Goal: Task Accomplishment & Management: Manage account settings

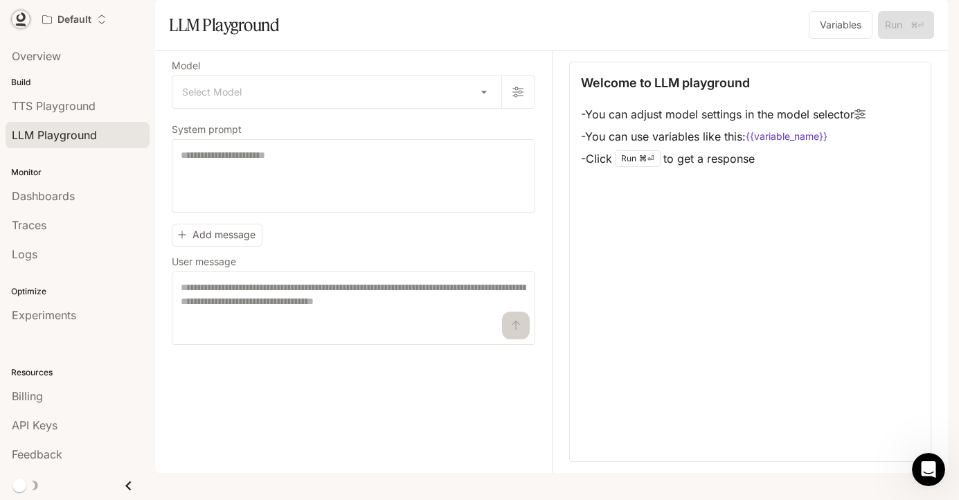
click at [28, 15] on link at bounding box center [20, 19] width 19 height 19
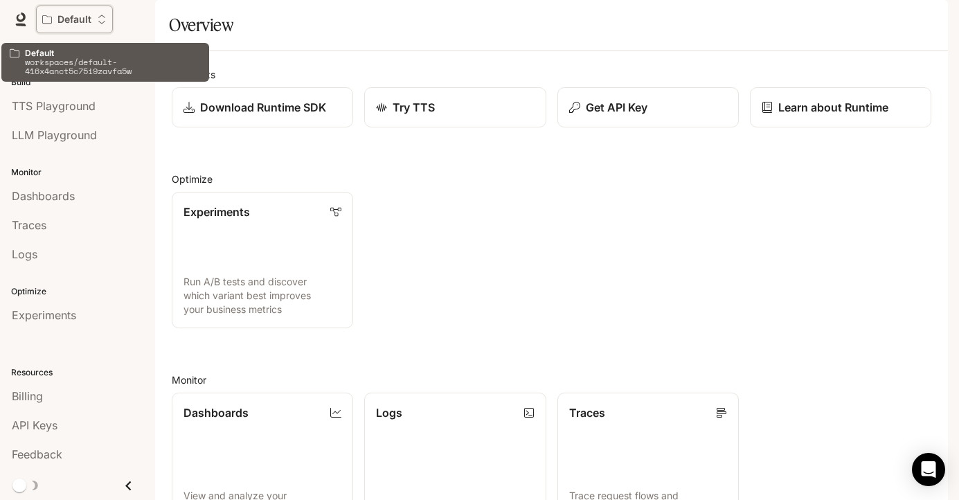
click at [69, 20] on p "Default" at bounding box center [74, 20] width 34 height 12
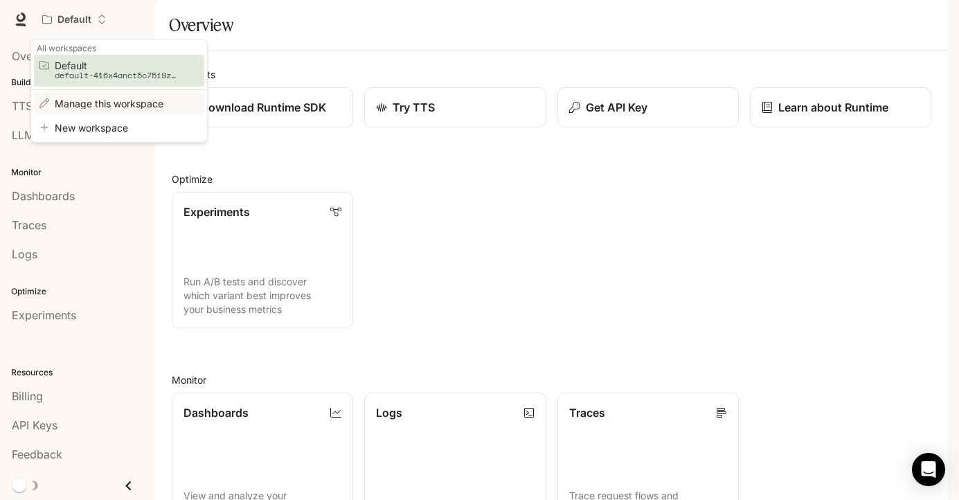
click at [117, 105] on span "Manage this workspace" at bounding box center [117, 103] width 125 height 10
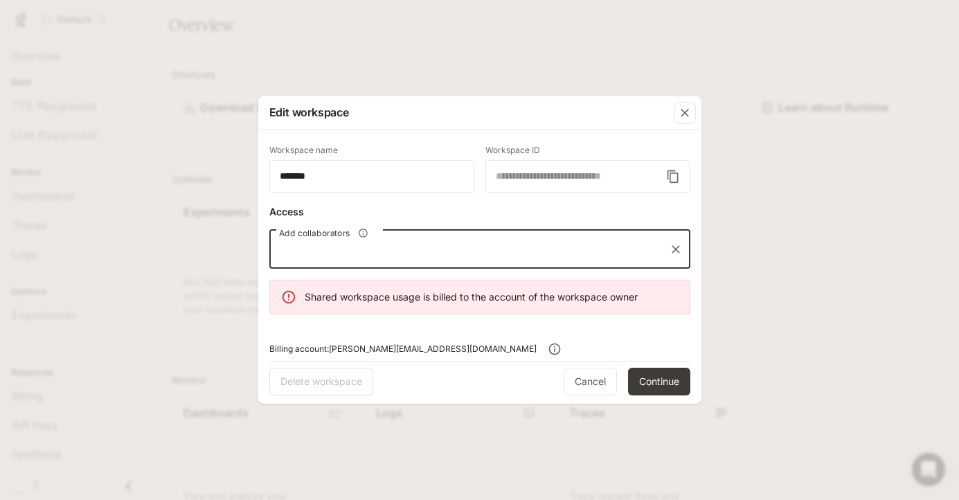
click at [417, 246] on input "Add collaborators" at bounding box center [469, 249] width 388 height 26
click at [689, 120] on div "button" at bounding box center [684, 113] width 22 height 22
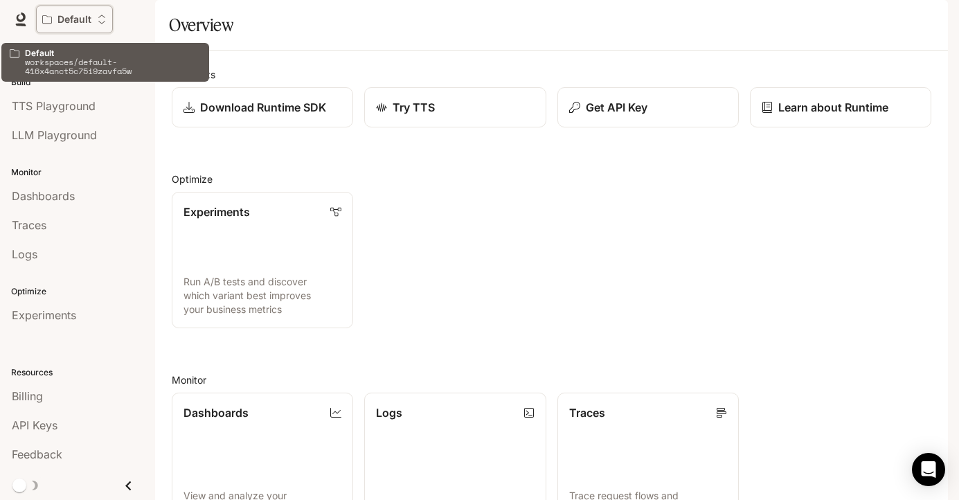
click at [96, 24] on div "Default" at bounding box center [69, 20] width 55 height 12
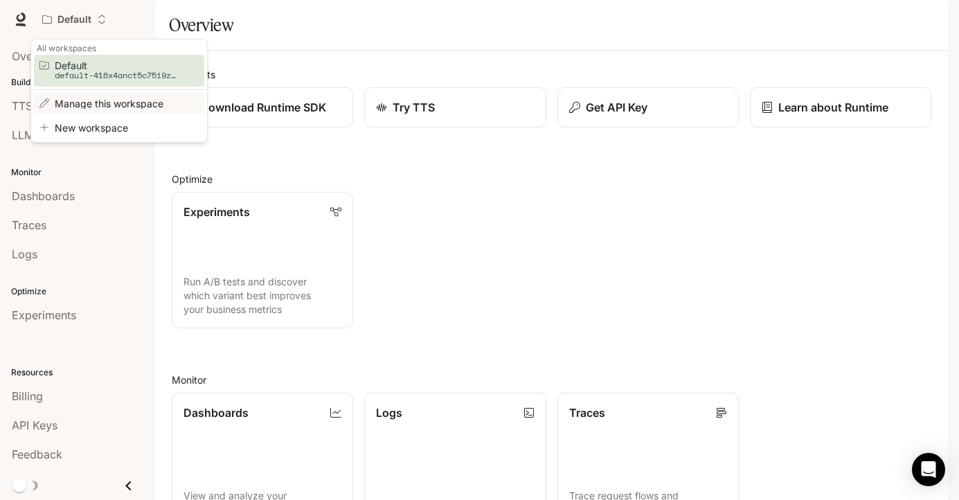
click at [152, 98] on li "Manage this workspace" at bounding box center [119, 103] width 170 height 21
